Goal: Information Seeking & Learning: Understand process/instructions

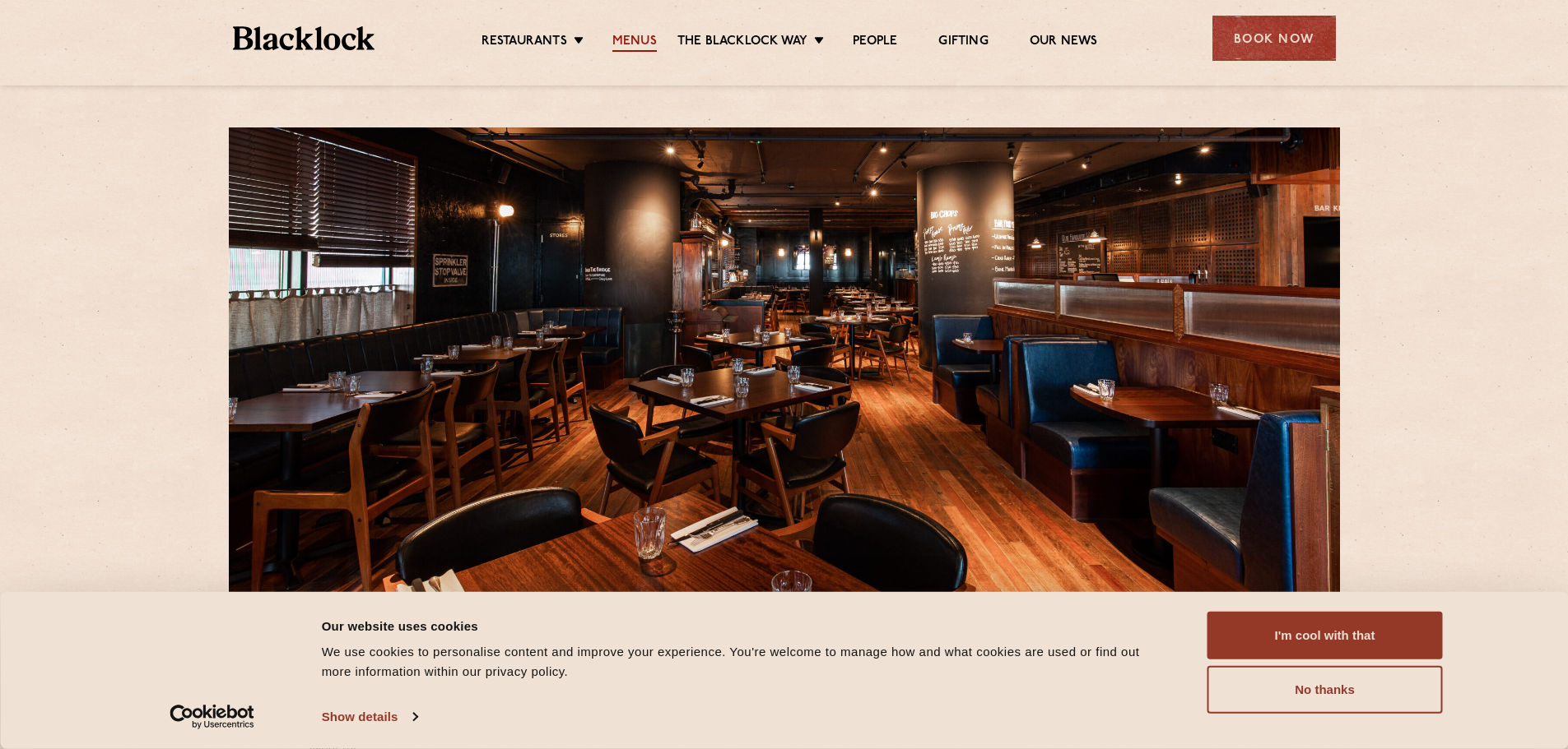
click at [642, 41] on link "Menus" at bounding box center [634, 43] width 45 height 18
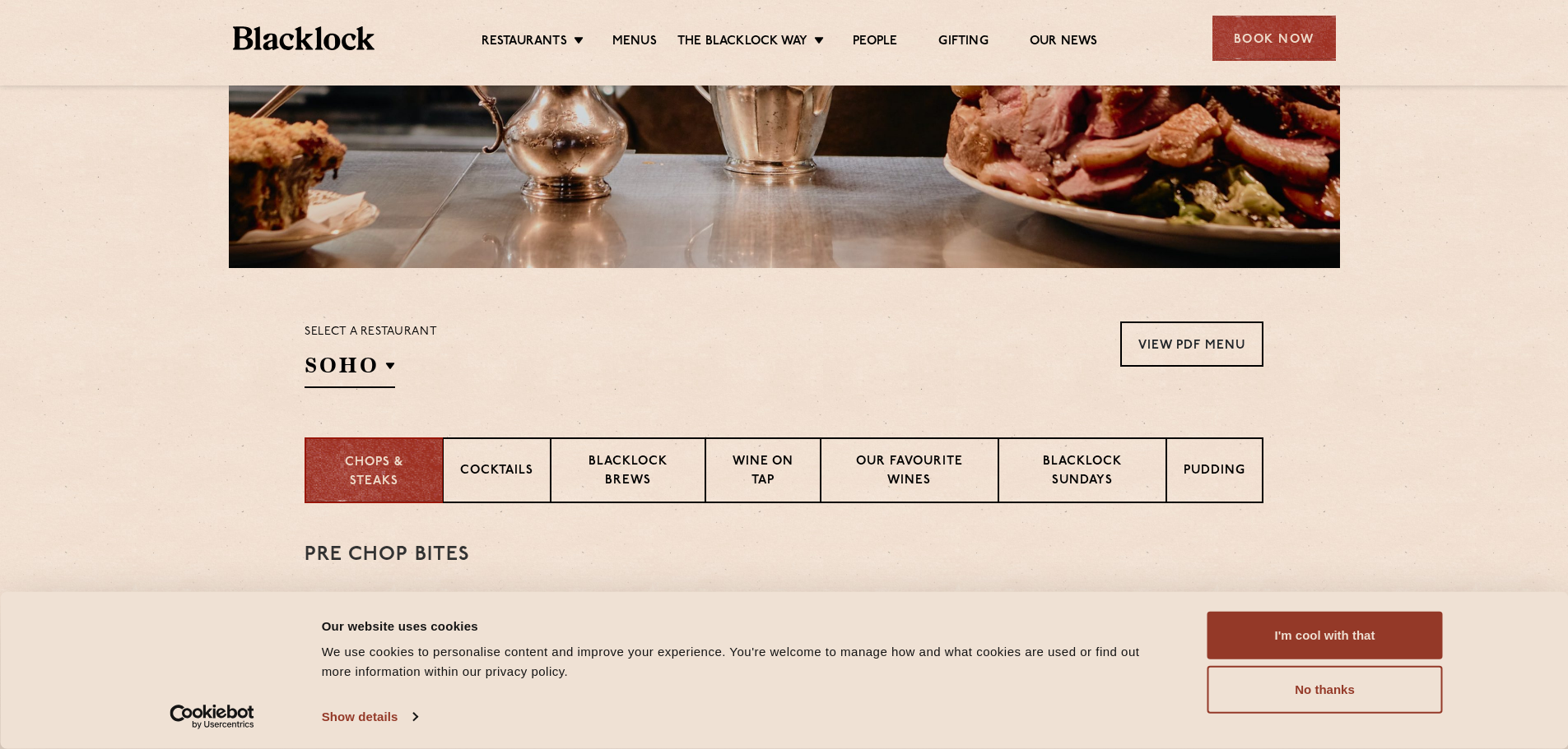
scroll to position [329, 0]
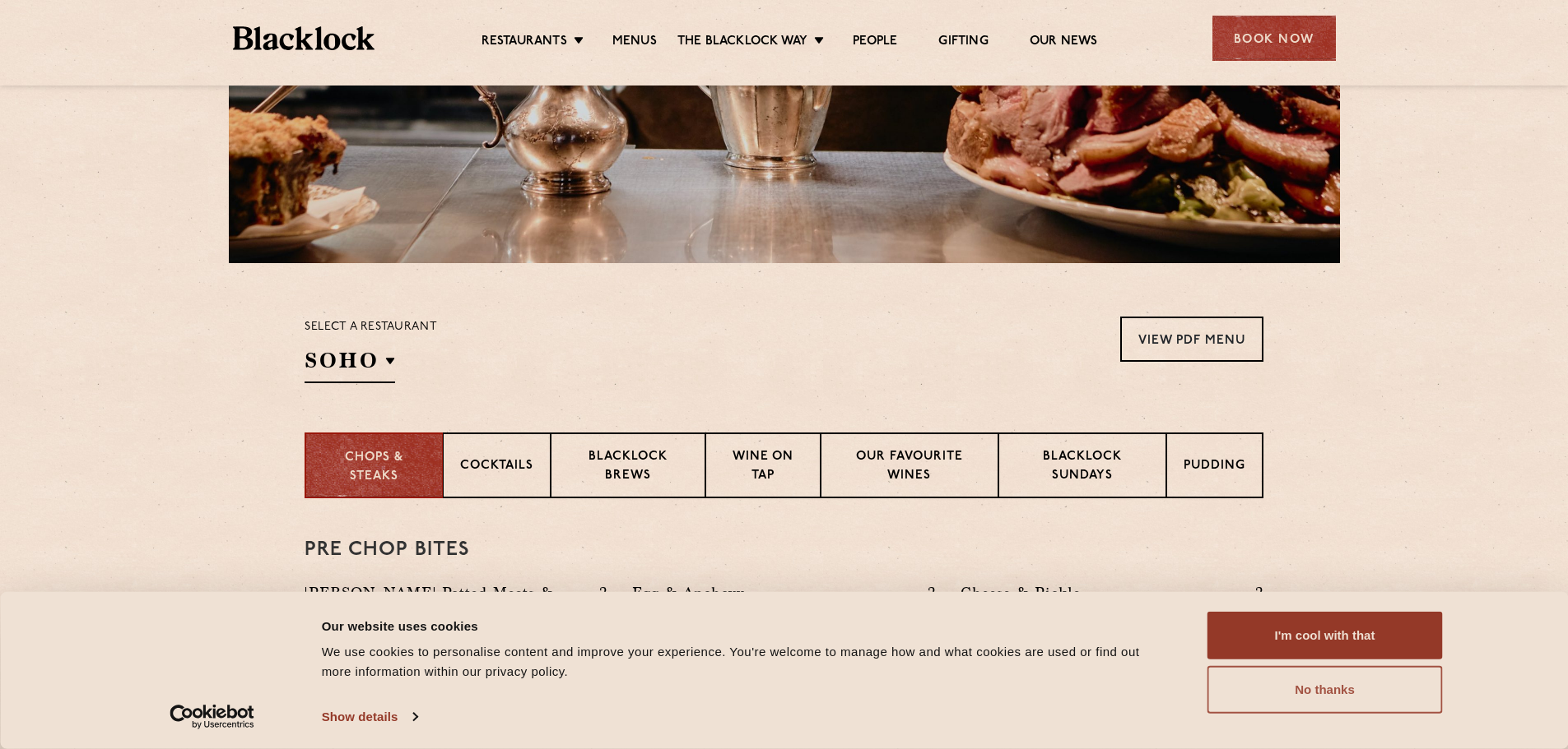
click at [1350, 699] on button "No thanks" at bounding box center [1324, 690] width 235 height 48
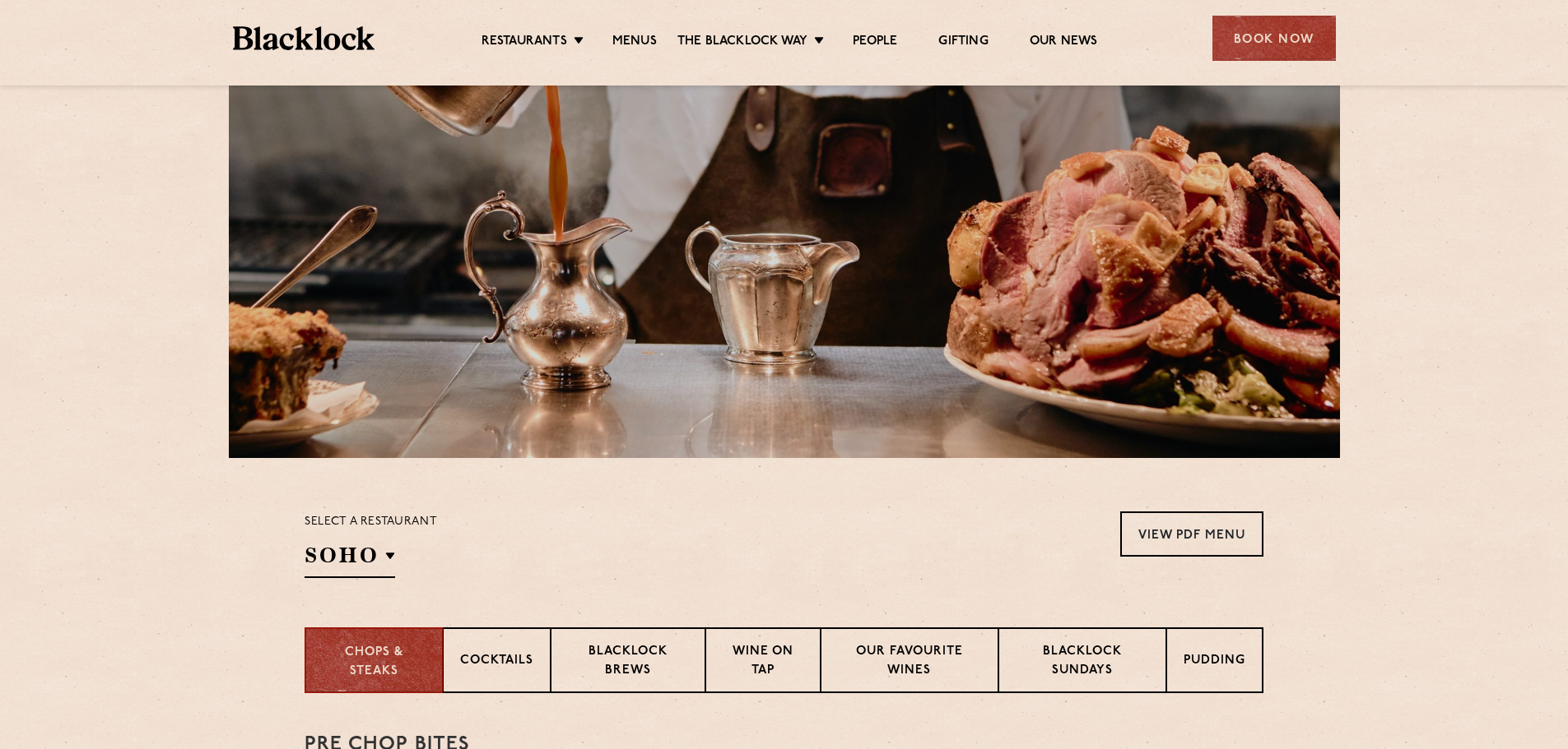
scroll to position [247, 0]
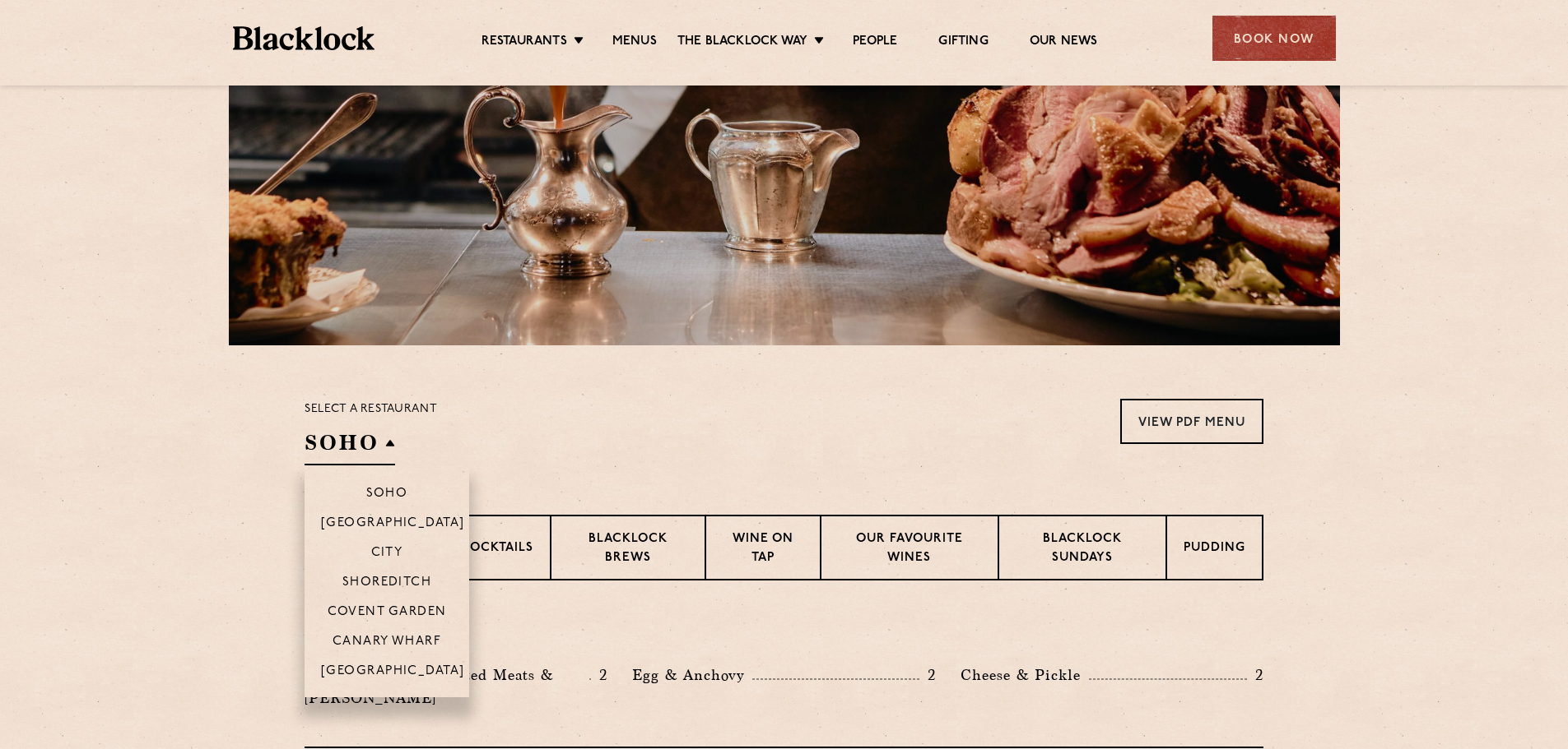
click at [392, 443] on h2 "SOHO" at bounding box center [349, 447] width 90 height 37
click at [378, 640] on p "Canary Wharf" at bounding box center [387, 643] width 109 height 17
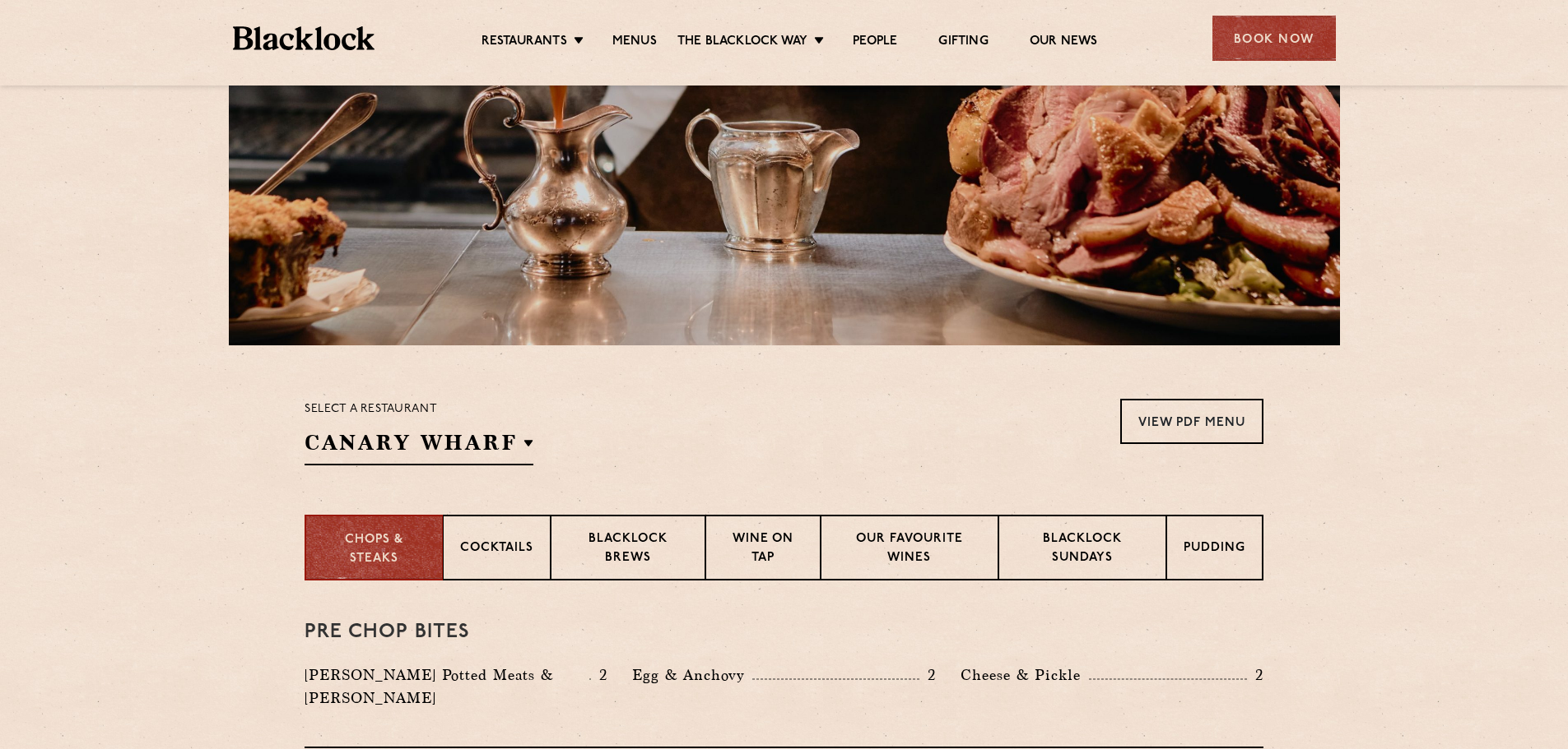
click at [849, 400] on div "Select a restaurant [GEOGRAPHIC_DATA] Soho [GEOGRAPHIC_DATA] [GEOGRAPHIC_DATA] …" at bounding box center [783, 432] width 958 height 66
click at [1263, 418] on link "View PDF Menu" at bounding box center [1191, 422] width 143 height 46
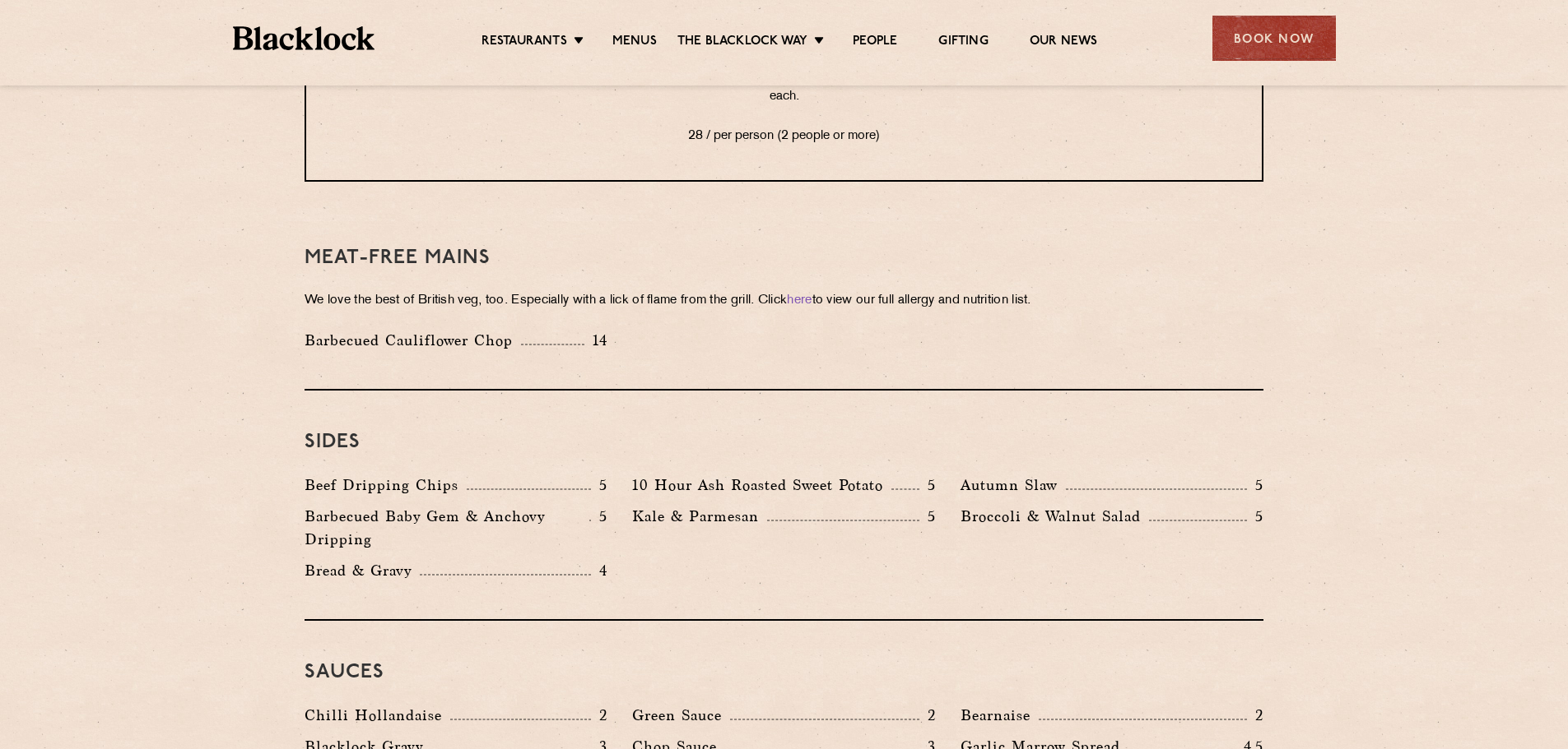
scroll to position [2303, 0]
